Goal: Task Accomplishment & Management: Complete application form

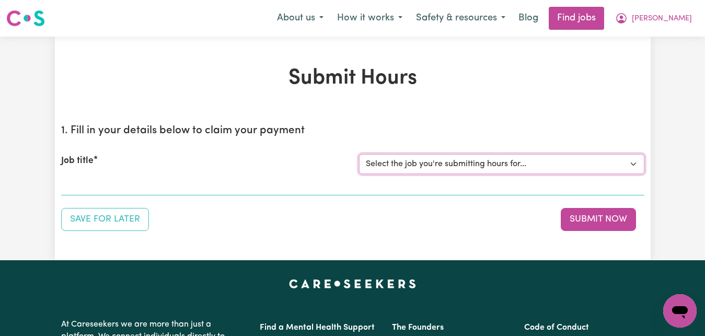
click at [633, 167] on select "Select the job you're submitting hours for... [[PERSON_NAME]] Care worker for s…" at bounding box center [501, 164] width 285 height 20
select select "7268"
click option "[[PERSON_NAME]] Care worker for social interaction in local area for Autistic a…" at bounding box center [0, 0] width 0 height 0
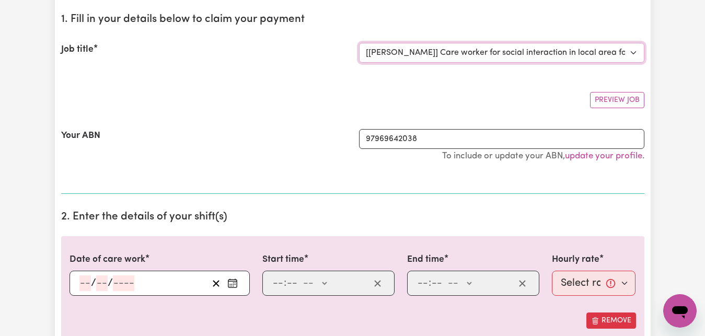
scroll to position [133, 0]
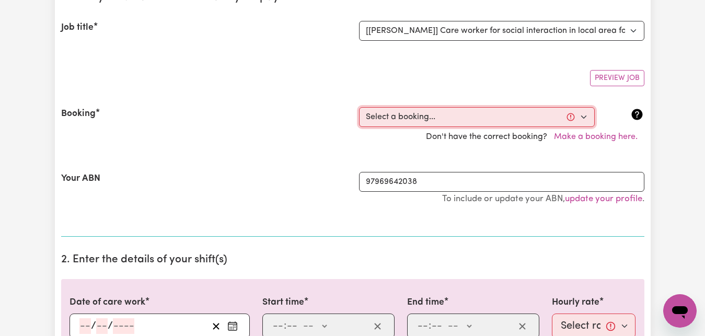
click at [588, 122] on select "Select a booking... [DATE] 09:00am to 03:00pm (RECURRING) [DATE] 09:00am to 03:…" at bounding box center [477, 117] width 236 height 20
select select "353756"
click option "[DATE] 09:00am to 03:00pm (RECURRING)" at bounding box center [0, 0] width 0 height 0
type input "[DATE]"
type input "1"
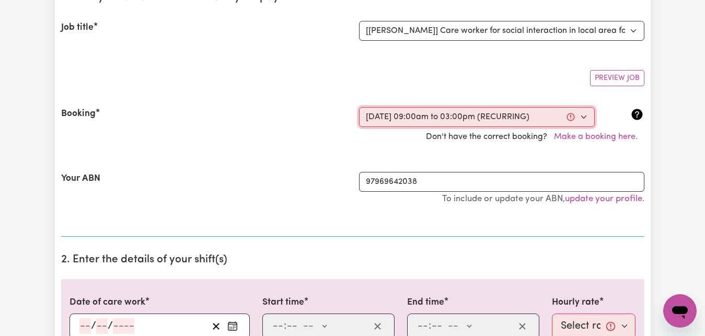
type input "10"
type input "2025"
type input "09:00"
type input "9"
type input "0"
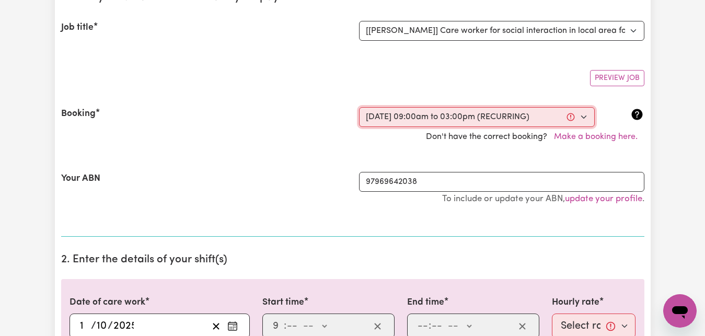
select select "am"
type input "15:00"
type input "3"
type input "0"
select select "pm"
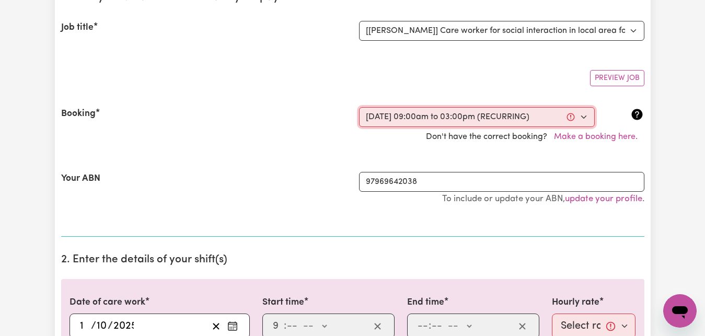
select select "83.16-Weekday"
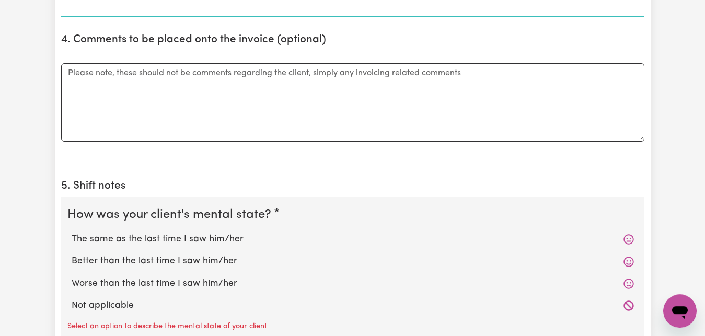
scroll to position [693, 0]
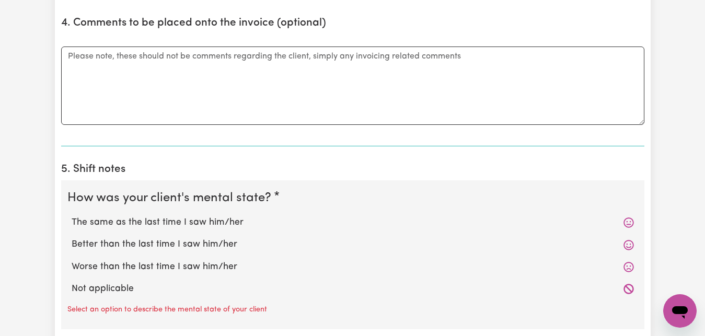
click at [175, 226] on label "The same as the last time I saw him/her" at bounding box center [353, 223] width 563 height 14
click at [72, 216] on input "The same as the last time I saw him/her" at bounding box center [71, 215] width 1 height 1
radio input "true"
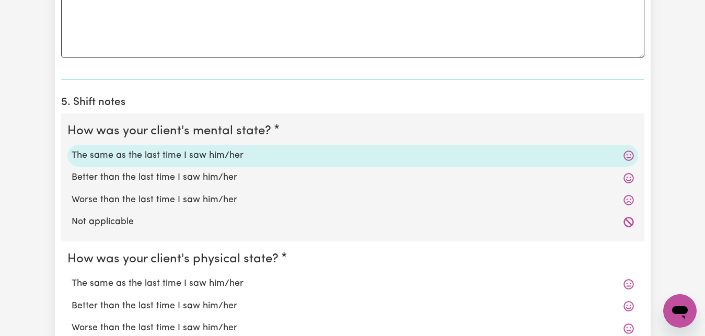
scroll to position [773, 0]
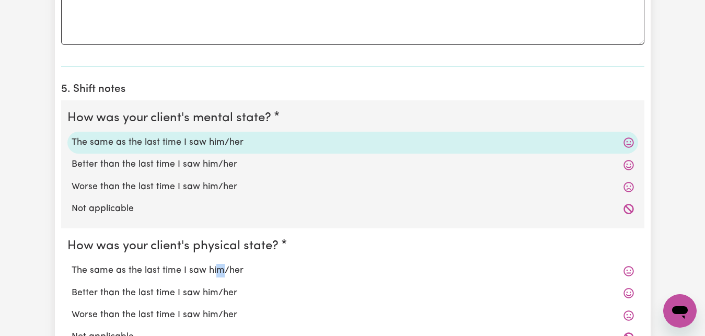
drag, startPoint x: 212, startPoint y: 271, endPoint x: 219, endPoint y: 273, distance: 6.6
click at [217, 271] on label "The same as the last time I saw him/her" at bounding box center [353, 271] width 563 height 14
click at [79, 271] on label "The same as the last time I saw him/her" at bounding box center [353, 271] width 563 height 14
click at [72, 264] on input "The same as the last time I saw him/her" at bounding box center [71, 263] width 1 height 1
radio input "true"
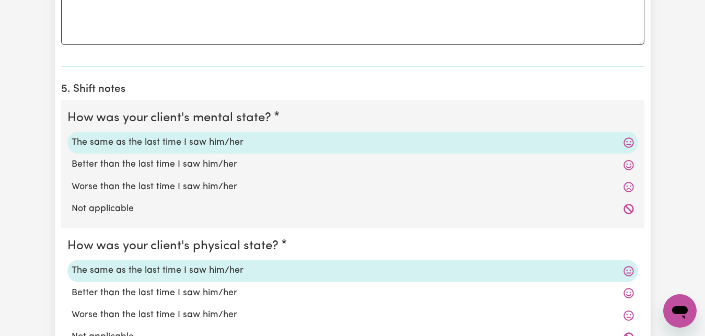
scroll to position [987, 0]
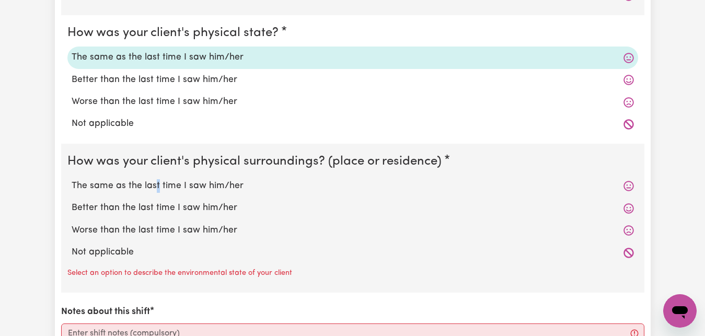
drag, startPoint x: 154, startPoint y: 190, endPoint x: 158, endPoint y: 194, distance: 5.6
click at [193, 186] on label "The same as the last time I saw him/her" at bounding box center [353, 186] width 563 height 14
click at [72, 179] on input "The same as the last time I saw him/her" at bounding box center [71, 179] width 1 height 1
radio input "true"
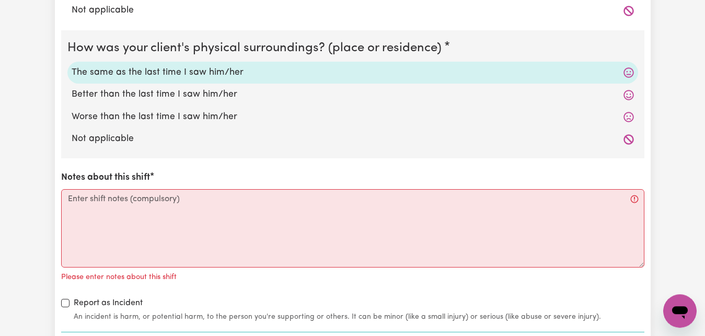
scroll to position [1147, 0]
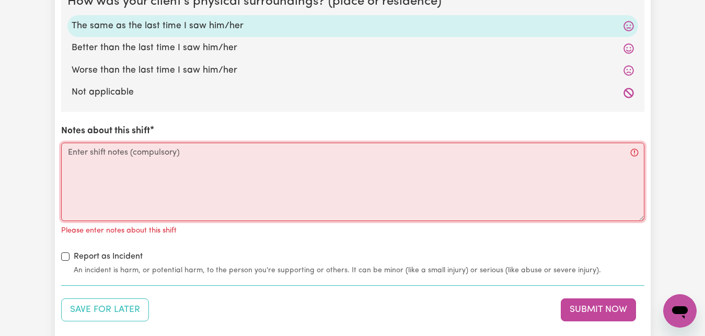
click at [76, 157] on textarea "Notes about this shift" at bounding box center [352, 182] width 583 height 78
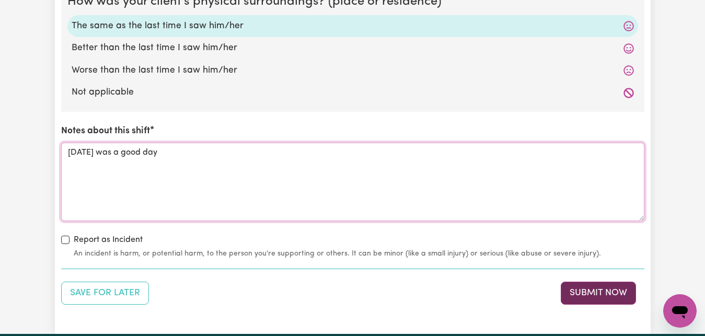
type textarea "[DATE] was a good day"
click at [613, 295] on button "Submit Now" at bounding box center [598, 293] width 75 height 23
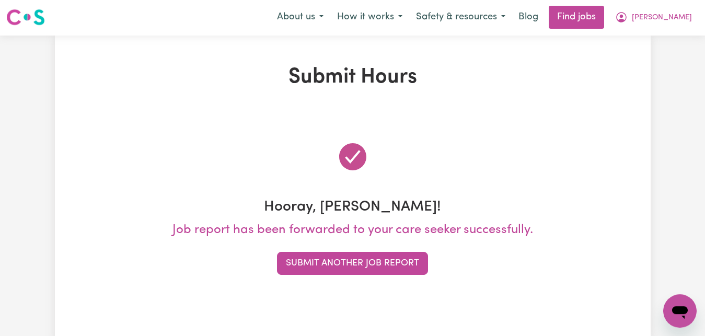
scroll to position [0, 0]
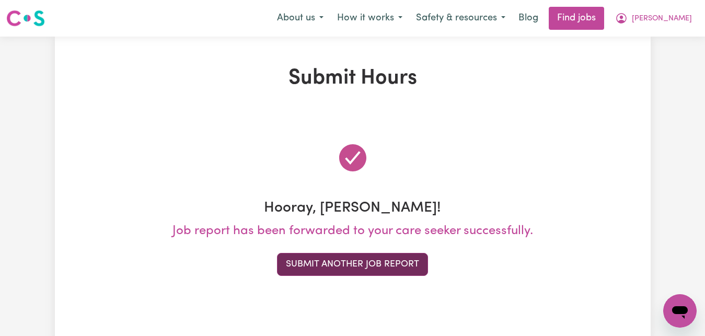
click at [393, 268] on button "Submit Another Job Report" at bounding box center [352, 264] width 151 height 23
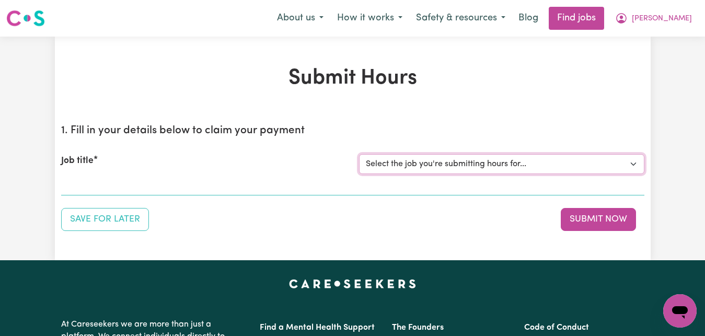
click at [359, 154] on select "Select the job you're submitting hours for... [[PERSON_NAME]] Care worker for s…" at bounding box center [501, 164] width 285 height 20
select select "1048"
click option "[[PERSON_NAME]] Transportation to Bedford Day Options" at bounding box center [0, 0] width 0 height 0
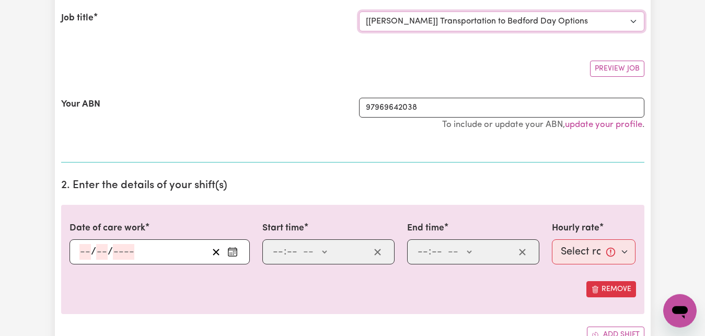
scroll to position [160, 0]
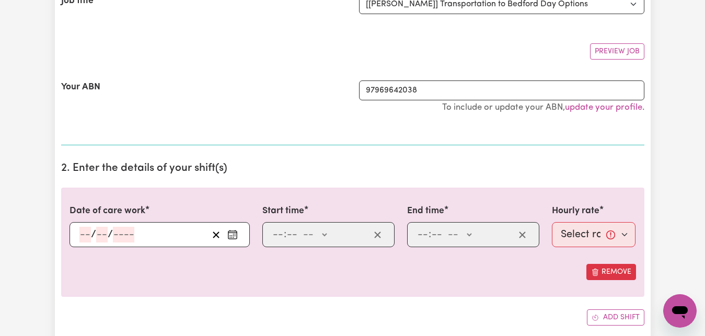
click at [232, 234] on icon "Enter the date of care work" at bounding box center [232, 235] width 10 height 10
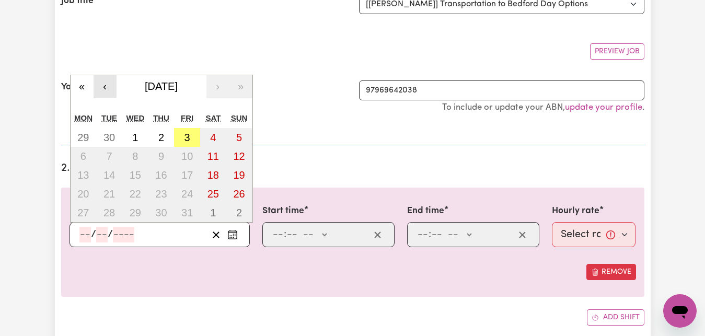
click at [112, 98] on button "‹" at bounding box center [105, 86] width 23 height 23
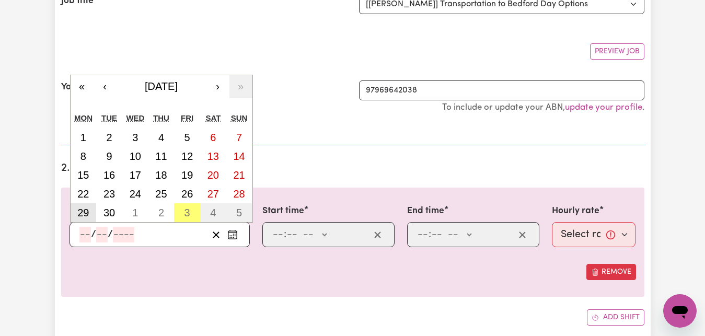
click at [79, 216] on abbr "29" at bounding box center [83, 213] width 12 height 12
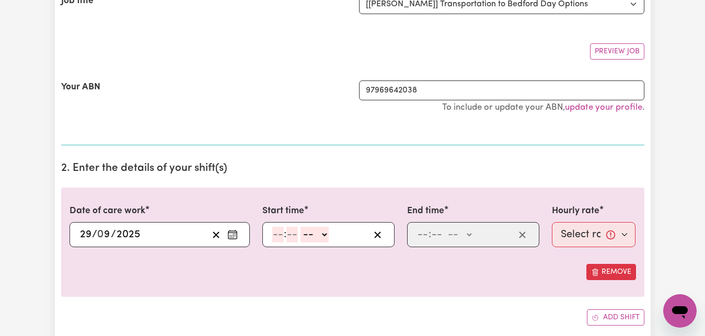
type input "[DATE]"
type input "29"
type input "9"
type input "2025"
click at [280, 237] on input "number" at bounding box center [278, 235] width 12 height 16
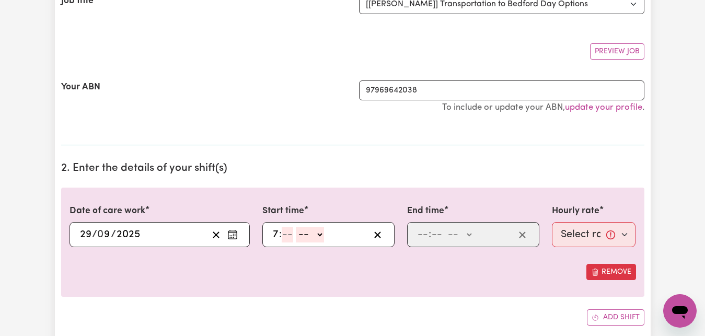
type input "7"
type input "30"
click at [297, 227] on select "-- AM PM" at bounding box center [311, 235] width 28 height 16
select select "am"
click option "AM" at bounding box center [0, 0] width 0 height 0
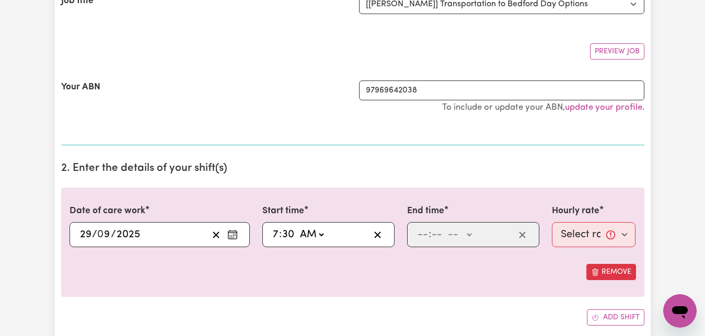
type input "07:30"
click at [418, 236] on input "number" at bounding box center [423, 235] width 12 height 16
type input "8"
type input "30"
click at [443, 227] on select "-- AM PM" at bounding box center [457, 235] width 28 height 16
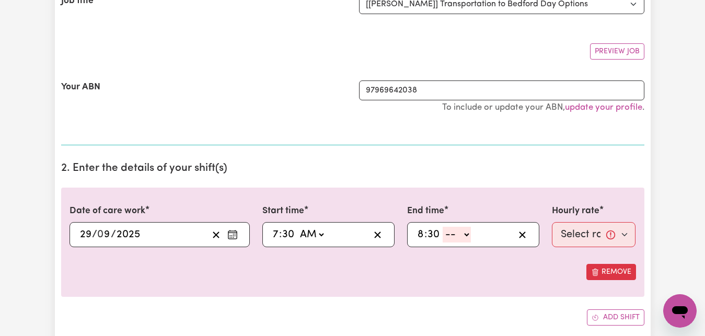
select select "am"
click option "AM" at bounding box center [0, 0] width 0 height 0
type input "08:30"
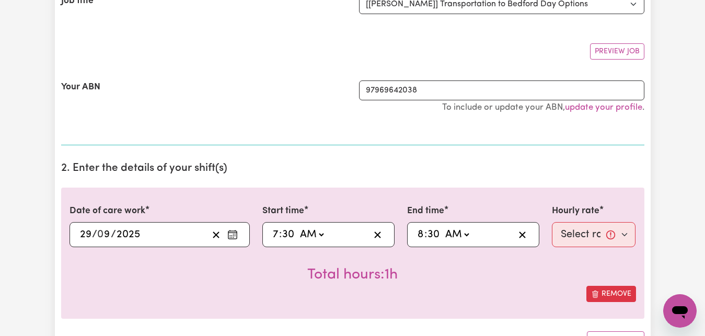
click at [524, 178] on section "2. Enter the details of your shift(s) Date of care work [DATE] 29 / 0 9 / 2025 …" at bounding box center [352, 259] width 583 height 211
click at [552, 222] on select "Select rate... $83.16 (Weekday)" at bounding box center [594, 234] width 84 height 25
select select "83.16-Weekday"
click option "$83.16 (Weekday)" at bounding box center [0, 0] width 0 height 0
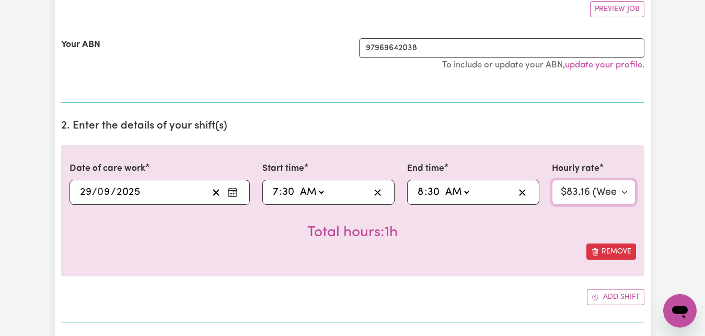
scroll to position [213, 0]
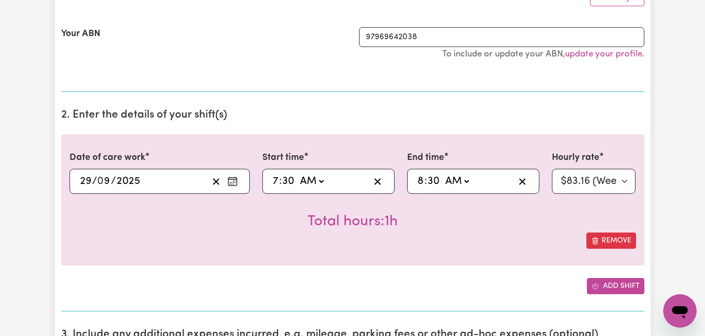
click at [606, 288] on button "Add shift" at bounding box center [616, 286] width 58 height 16
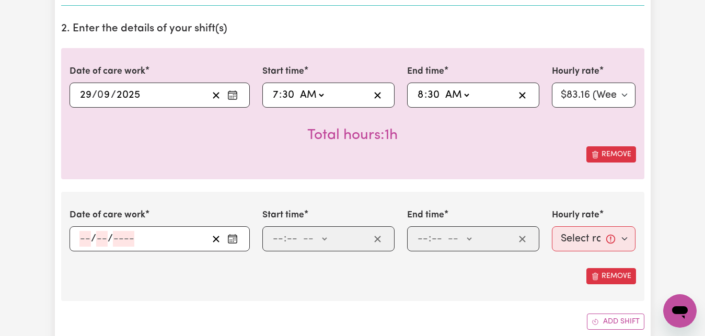
scroll to position [320, 0]
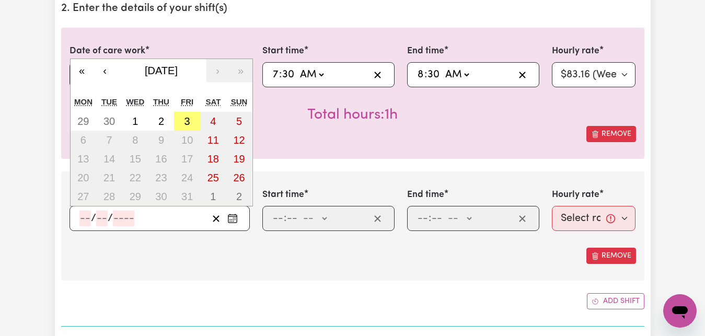
click at [86, 222] on input "number" at bounding box center [85, 219] width 12 height 16
click at [113, 76] on button "‹" at bounding box center [105, 70] width 23 height 23
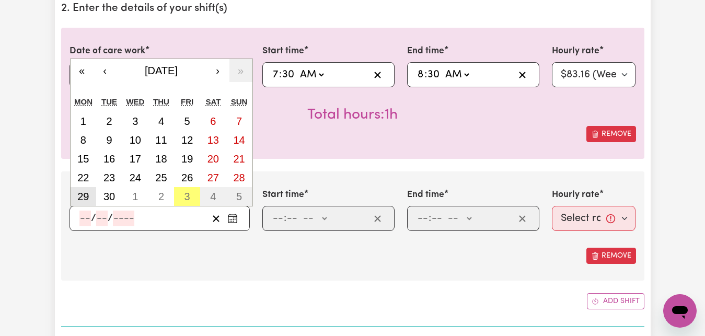
click at [85, 198] on abbr "29" at bounding box center [83, 197] width 12 height 12
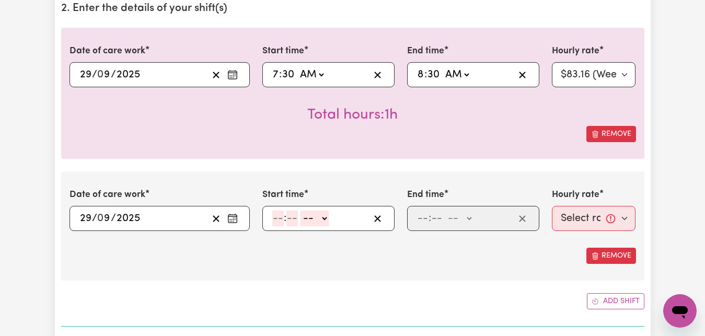
type input "[DATE]"
type input "29"
type input "9"
type input "2025"
drag, startPoint x: 277, startPoint y: 216, endPoint x: 282, endPoint y: 216, distance: 5.3
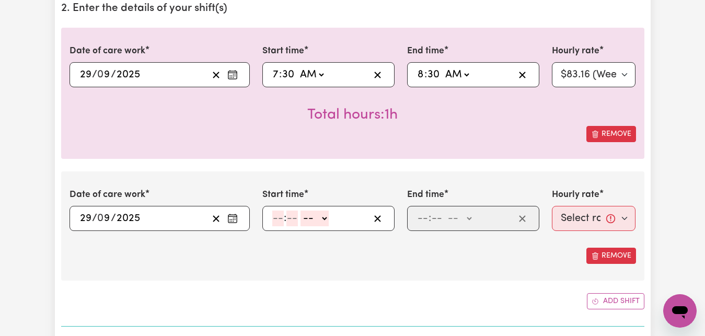
click at [282, 216] on input "number" at bounding box center [278, 219] width 12 height 16
type input "3"
type input "30"
click at [297, 211] on select "-- AM PM" at bounding box center [311, 219] width 28 height 16
select select "pm"
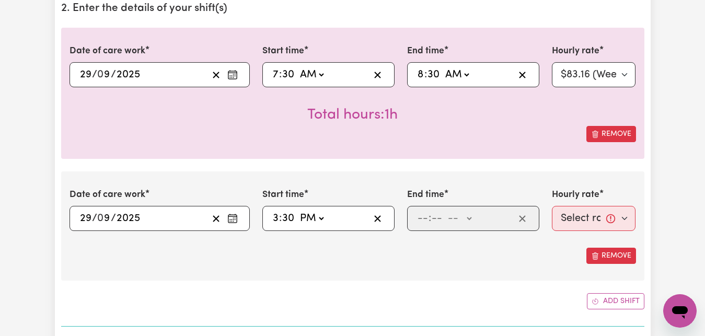
click option "PM" at bounding box center [0, 0] width 0 height 0
type input "15:30"
click at [421, 220] on input "number" at bounding box center [423, 219] width 12 height 16
type input "4"
type input "30"
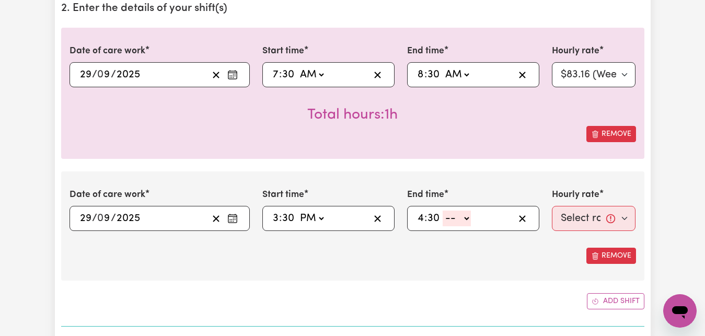
click at [443, 211] on select "-- AM PM" at bounding box center [457, 219] width 28 height 16
select select "pm"
click option "PM" at bounding box center [0, 0] width 0 height 0
type input "16:30"
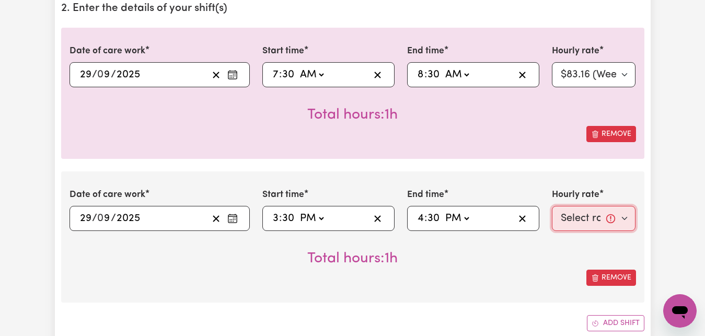
click at [552, 206] on select "Select rate... $83.16 (Weekday)" at bounding box center [594, 218] width 84 height 25
select select "83.16-Weekday"
click option "$83.16 (Weekday)" at bounding box center [0, 0] width 0 height 0
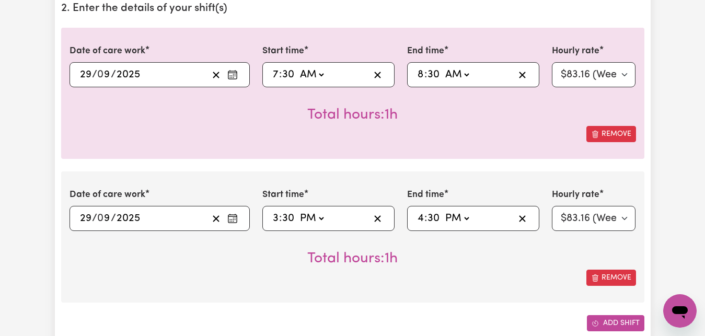
click at [621, 324] on button "Add shift" at bounding box center [616, 323] width 58 height 16
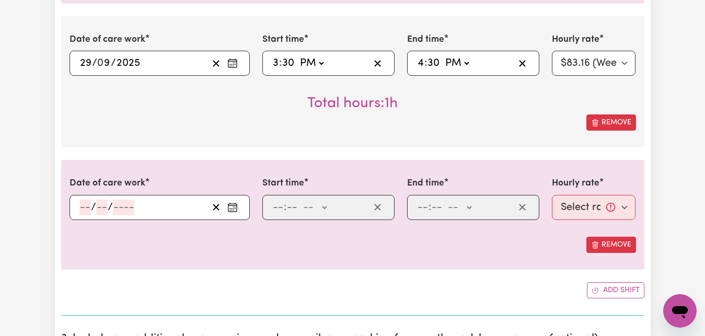
scroll to position [480, 0]
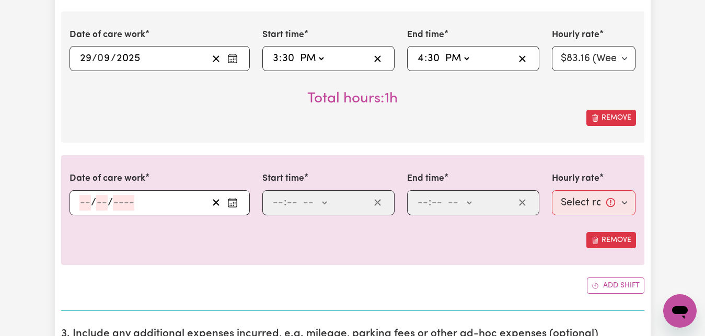
click at [229, 200] on icon "Enter the date of care work" at bounding box center [232, 203] width 10 height 10
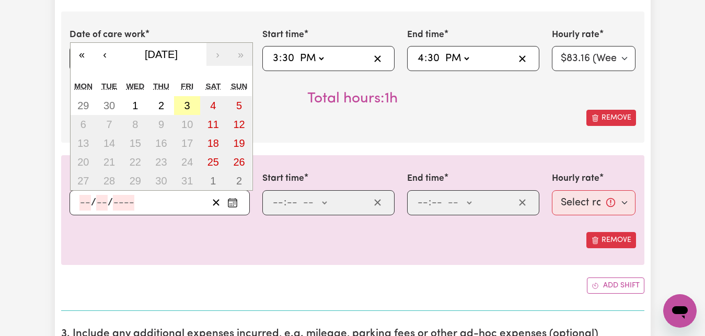
click at [187, 104] on abbr "3" at bounding box center [188, 106] width 6 height 12
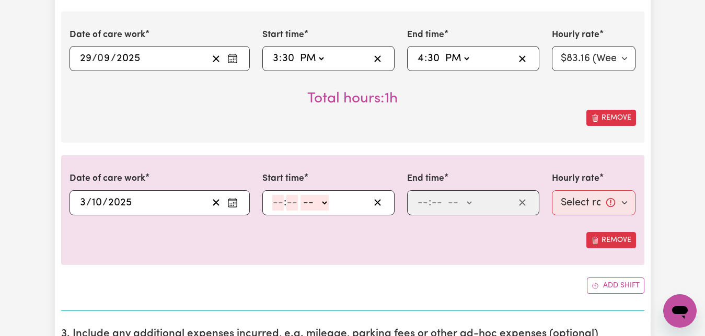
type input "[DATE]"
type input "3"
type input "10"
type input "2025"
click at [274, 202] on input "number" at bounding box center [278, 203] width 12 height 16
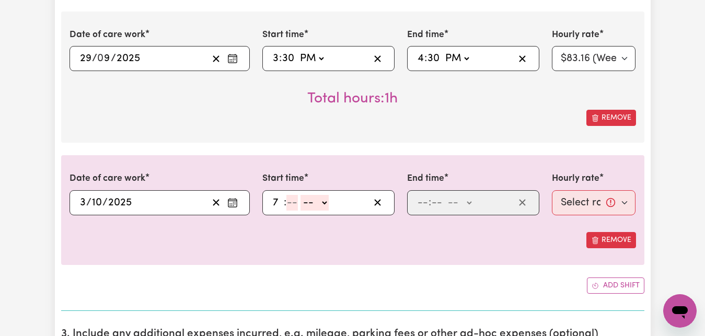
type input "7"
type input "30"
click at [297, 195] on select "-- AM PM" at bounding box center [311, 203] width 28 height 16
select select "am"
click option "AM" at bounding box center [0, 0] width 0 height 0
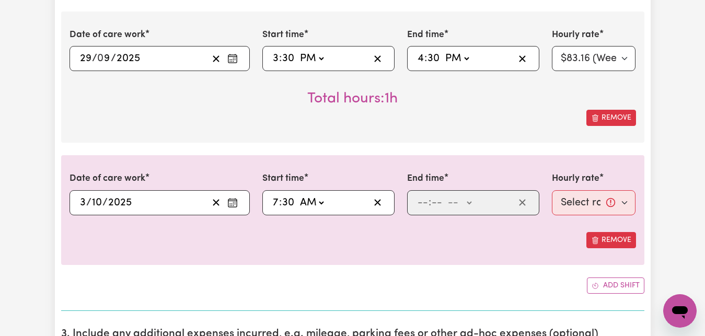
type input "07:30"
click at [412, 202] on div ": -- AM PM" at bounding box center [473, 202] width 132 height 25
click at [420, 198] on input "number" at bounding box center [423, 203] width 12 height 16
type input "8"
type input "30"
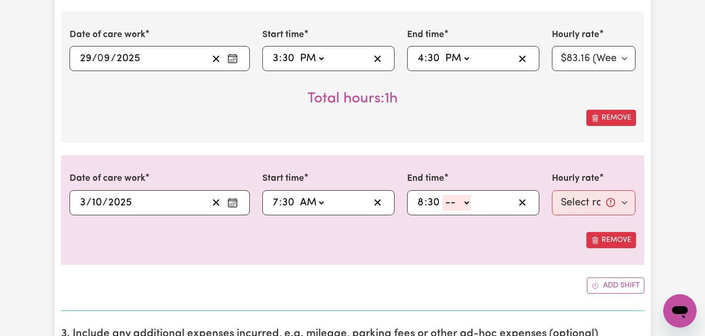
click at [443, 195] on select "-- AM PM" at bounding box center [457, 203] width 28 height 16
select select "am"
click option "AM" at bounding box center [0, 0] width 0 height 0
type input "08:30"
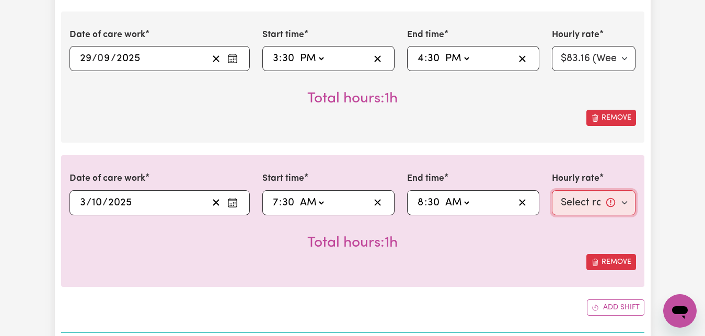
click at [552, 190] on select "Select rate... $83.16 (Weekday)" at bounding box center [594, 202] width 84 height 25
select select "83.16-Weekday"
click option "$83.16 (Weekday)" at bounding box center [0, 0] width 0 height 0
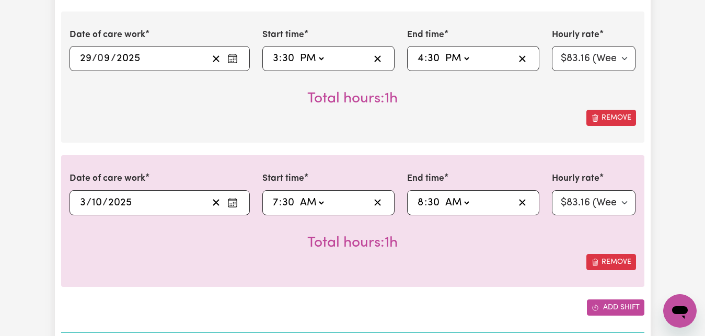
click at [593, 312] on span "Add another shift" at bounding box center [595, 307] width 7 height 11
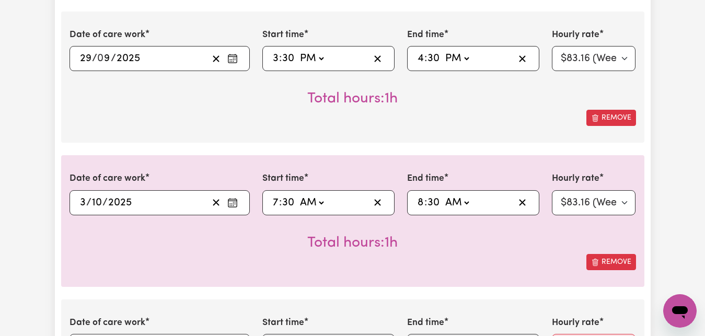
scroll to position [587, 0]
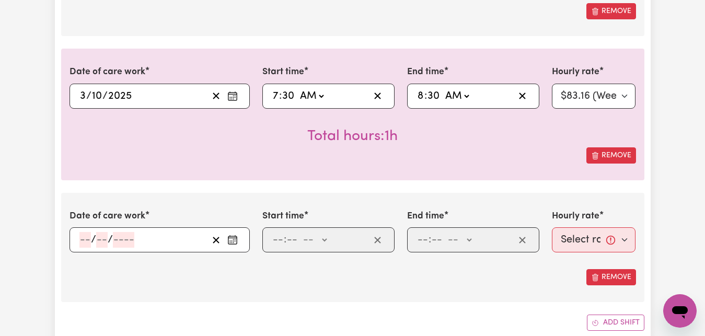
click at [234, 239] on icon "Enter the date of care work" at bounding box center [232, 240] width 10 height 10
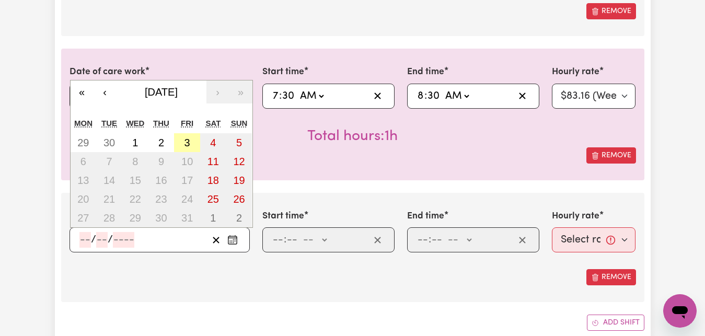
click at [187, 143] on abbr "3" at bounding box center [188, 143] width 6 height 12
type input "[DATE]"
type input "3"
type input "10"
type input "2025"
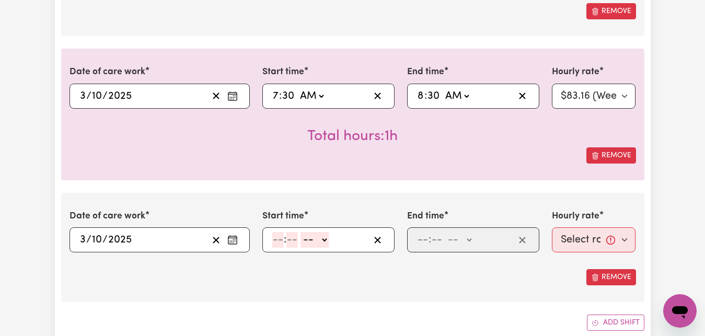
click at [273, 240] on input "number" at bounding box center [278, 240] width 12 height 16
type input "3"
type input "30"
click at [297, 232] on select "-- AM PM" at bounding box center [311, 240] width 28 height 16
select select "pm"
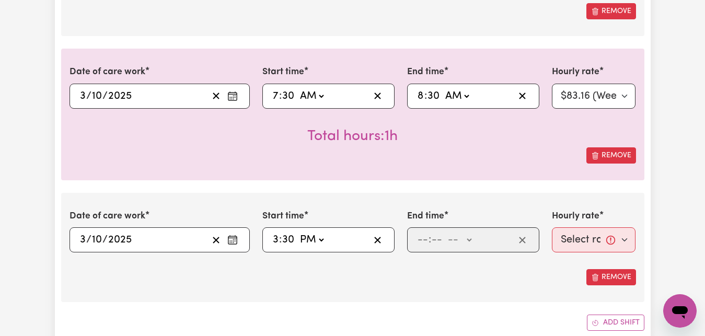
click option "PM" at bounding box center [0, 0] width 0 height 0
type input "15:30"
click at [419, 235] on input "number" at bounding box center [423, 240] width 12 height 16
type input "4"
type input "30"
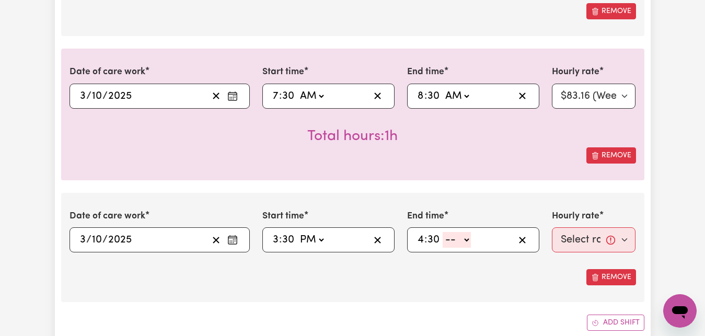
click at [443, 232] on select "-- AM PM" at bounding box center [457, 240] width 28 height 16
select select "pm"
click option "PM" at bounding box center [0, 0] width 0 height 0
type input "16:30"
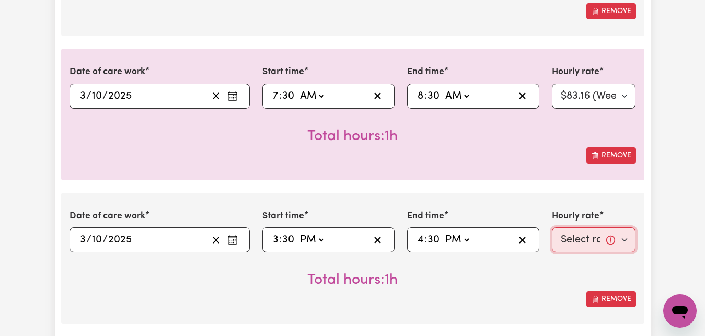
click at [552, 227] on select "Select rate... $83.16 (Weekday)" at bounding box center [594, 239] width 84 height 25
select select "83.16-Weekday"
click option "$83.16 (Weekday)" at bounding box center [0, 0] width 0 height 0
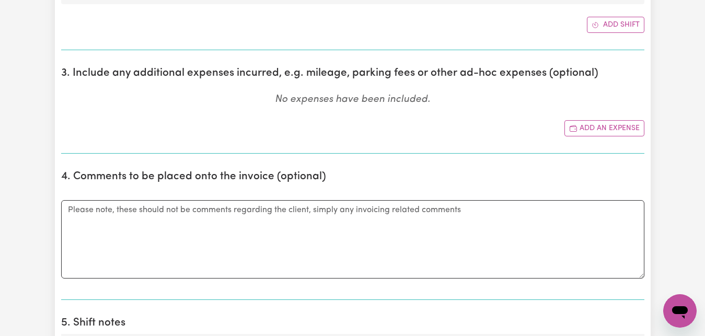
scroll to position [1120, 0]
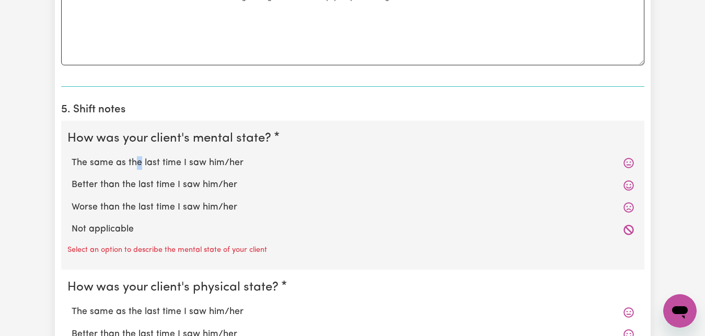
drag, startPoint x: 134, startPoint y: 163, endPoint x: 140, endPoint y: 164, distance: 5.8
click at [140, 163] on label "The same as the last time I saw him/her" at bounding box center [353, 163] width 563 height 14
click at [196, 163] on label "The same as the last time I saw him/her" at bounding box center [353, 163] width 563 height 14
click at [72, 156] on input "The same as the last time I saw him/her" at bounding box center [71, 156] width 1 height 1
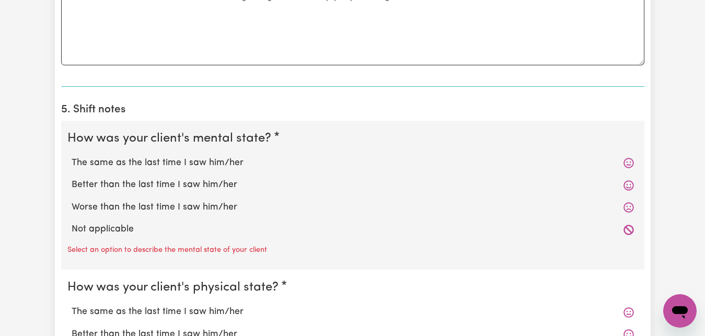
radio input "true"
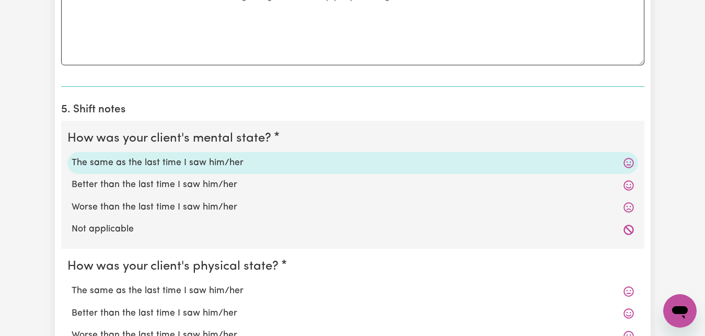
click at [167, 294] on label "The same as the last time I saw him/her" at bounding box center [353, 291] width 563 height 14
click at [148, 292] on label "The same as the last time I saw him/her" at bounding box center [353, 291] width 563 height 14
click at [209, 296] on label "The same as the last time I saw him/her" at bounding box center [353, 291] width 563 height 14
click at [108, 293] on label "The same as the last time I saw him/her" at bounding box center [353, 291] width 563 height 14
click at [72, 284] on input "The same as the last time I saw him/her" at bounding box center [71, 284] width 1 height 1
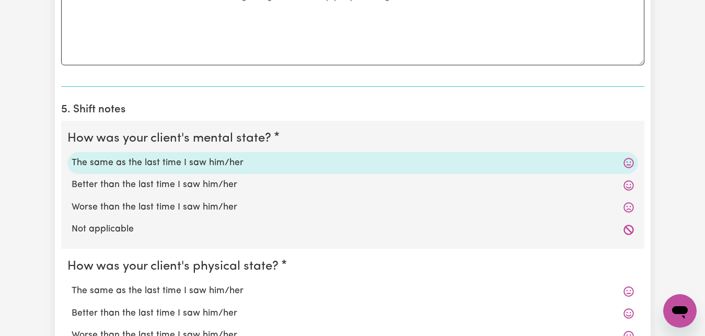
radio input "true"
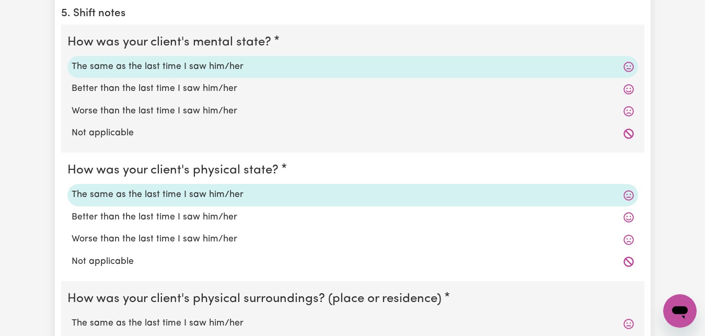
scroll to position [1280, 0]
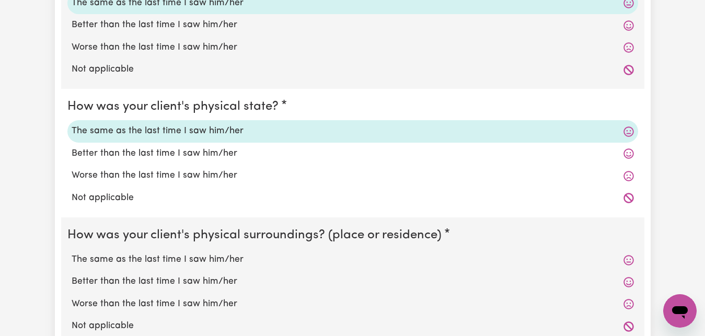
click at [147, 258] on label "The same as the last time I saw him/her" at bounding box center [353, 260] width 563 height 14
click at [72, 253] on input "The same as the last time I saw him/her" at bounding box center [71, 253] width 1 height 1
radio input "true"
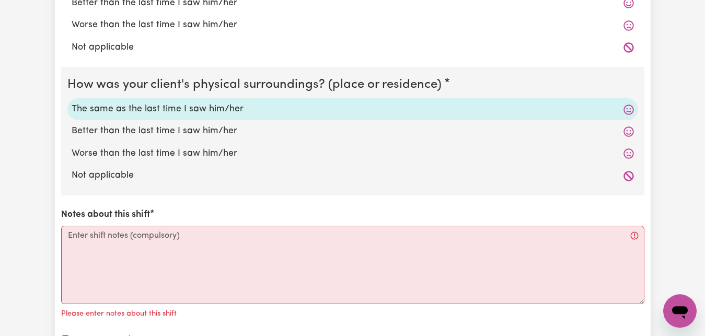
scroll to position [1440, 0]
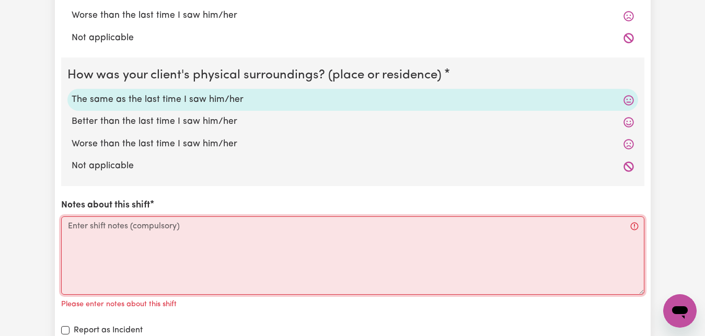
click at [67, 227] on textarea "Notes about this shift" at bounding box center [352, 255] width 583 height 78
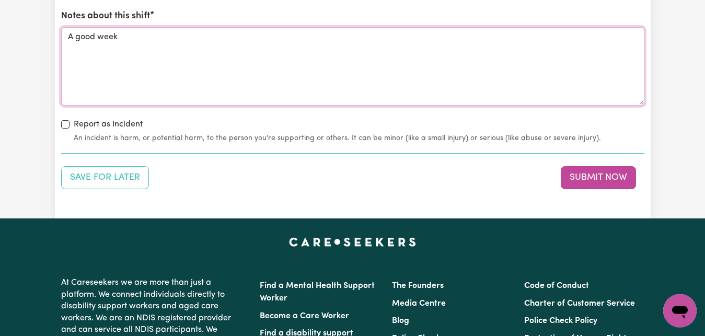
scroll to position [1653, 0]
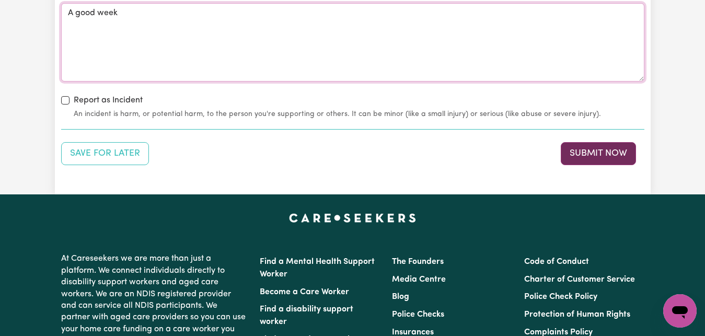
type textarea "A good week"
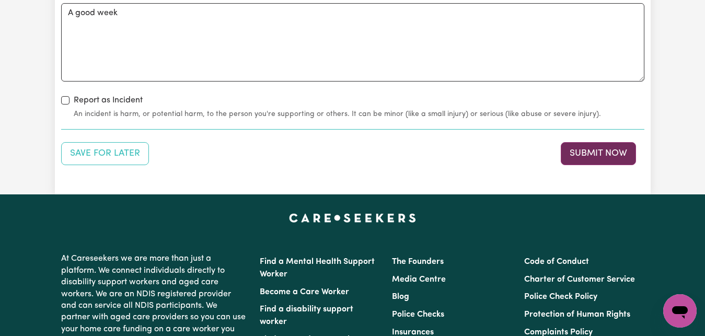
click at [612, 158] on button "Submit Now" at bounding box center [598, 153] width 75 height 23
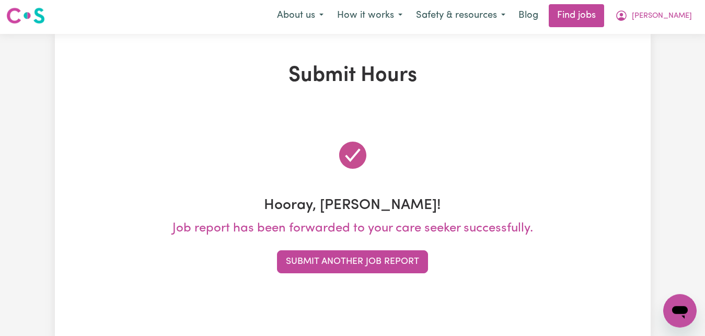
scroll to position [0, 0]
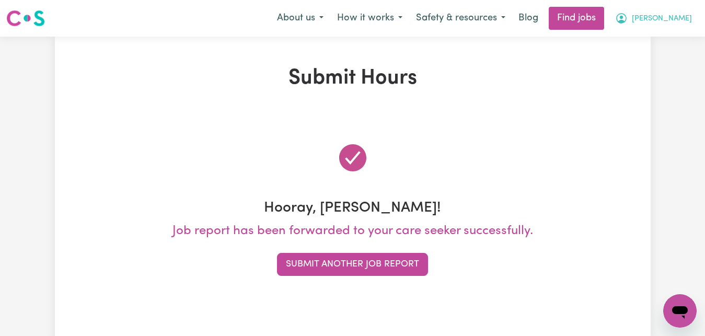
click at [685, 19] on span "[PERSON_NAME]" at bounding box center [662, 19] width 60 height 12
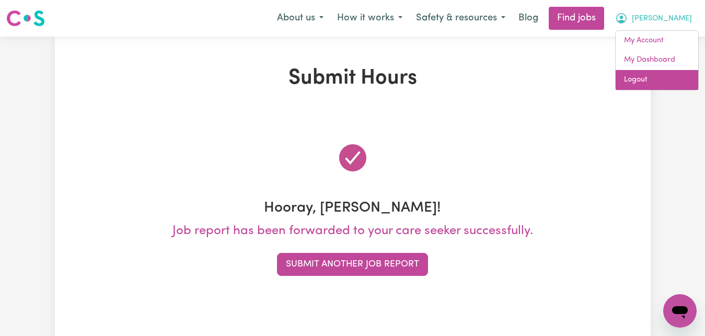
click at [632, 77] on link "Logout" at bounding box center [657, 80] width 83 height 20
